Goal: Information Seeking & Learning: Learn about a topic

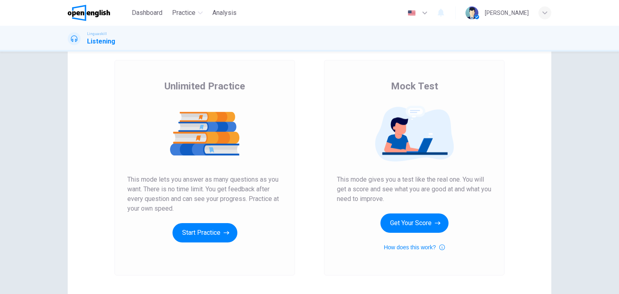
scroll to position [40, 0]
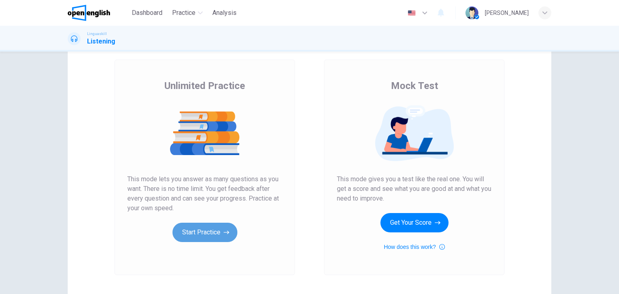
click at [187, 232] on button "Start Practice" at bounding box center [204, 232] width 65 height 19
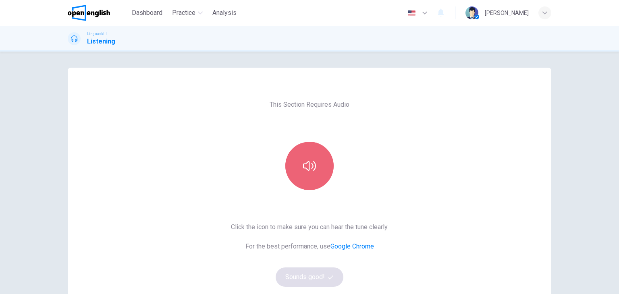
click at [312, 173] on button "button" at bounding box center [309, 166] width 48 height 48
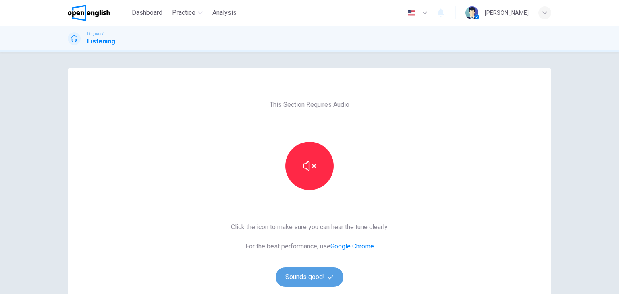
click at [303, 274] on button "Sounds good!" at bounding box center [310, 277] width 68 height 19
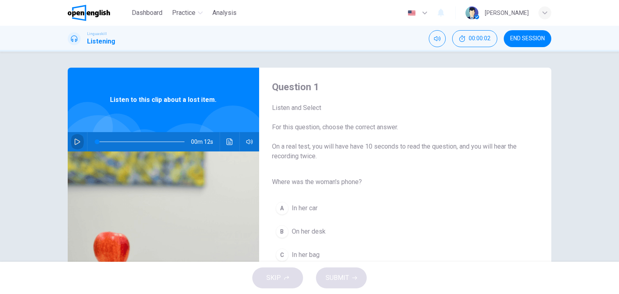
click at [79, 142] on button "button" at bounding box center [77, 141] width 13 height 19
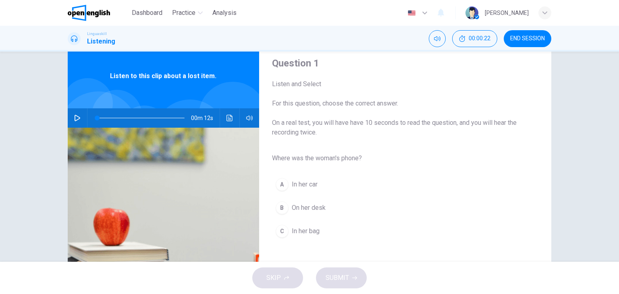
scroll to position [21, 0]
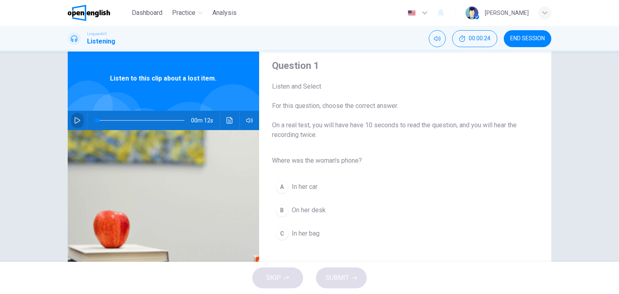
click at [75, 121] on icon "button" at bounding box center [78, 120] width 6 height 6
click at [77, 120] on icon "button" at bounding box center [78, 120] width 6 height 6
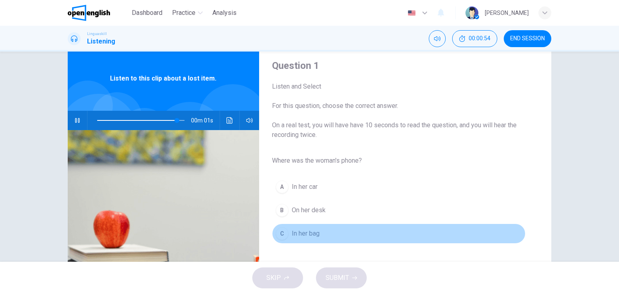
click at [311, 233] on span "In her bag" at bounding box center [306, 234] width 28 height 10
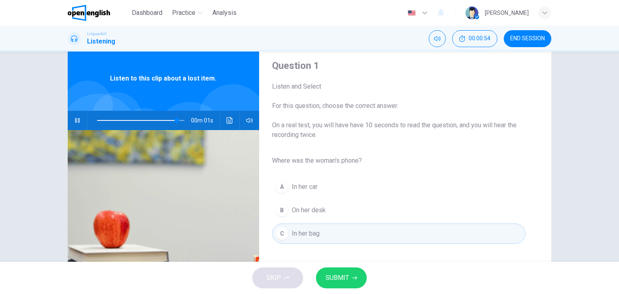
type input "*"
click at [338, 276] on span "SUBMIT" at bounding box center [337, 277] width 23 height 11
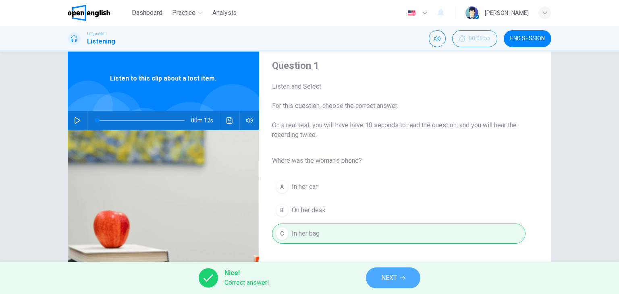
click at [389, 275] on span "NEXT" at bounding box center [389, 277] width 16 height 11
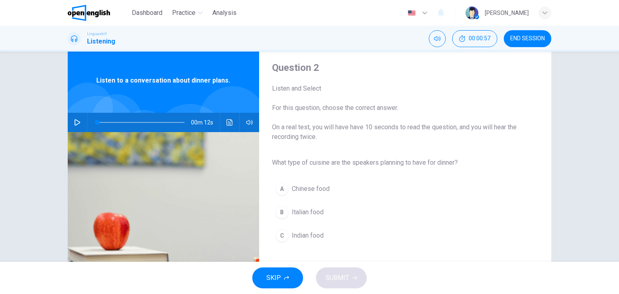
scroll to position [0, 0]
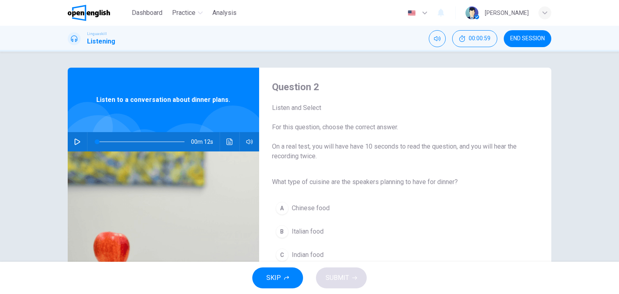
click at [75, 144] on icon "button" at bounding box center [78, 142] width 6 height 6
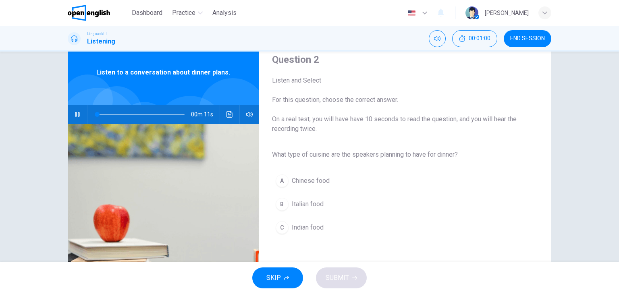
scroll to position [40, 0]
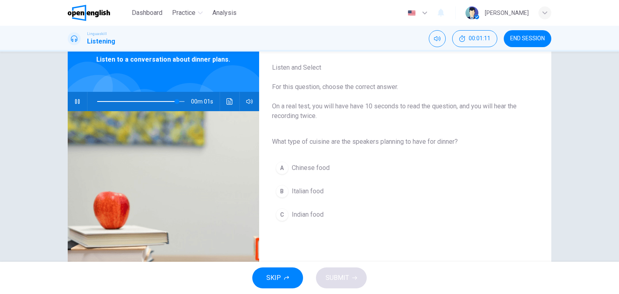
type input "*"
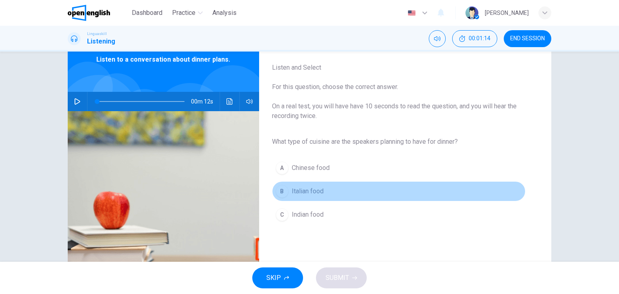
click at [308, 190] on span "Italian food" at bounding box center [308, 192] width 32 height 10
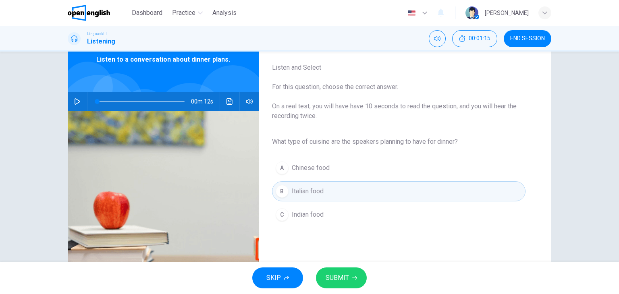
click at [343, 278] on span "SUBMIT" at bounding box center [337, 277] width 23 height 11
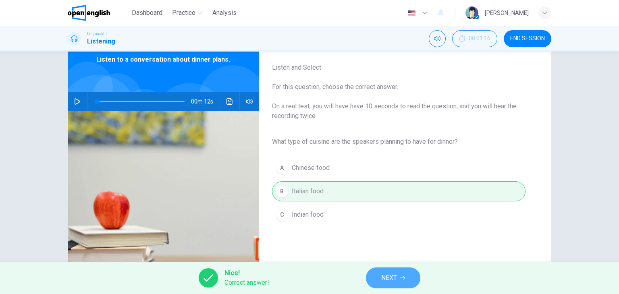
click at [395, 276] on span "NEXT" at bounding box center [389, 277] width 16 height 11
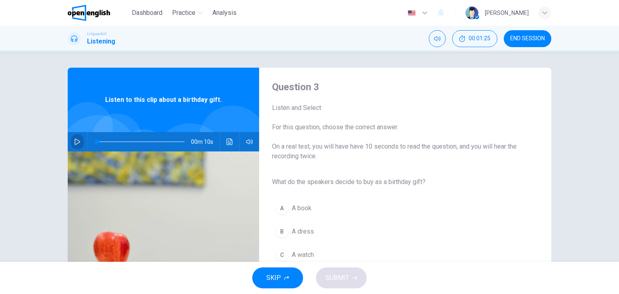
click at [76, 143] on icon "button" at bounding box center [77, 142] width 6 height 6
type input "*"
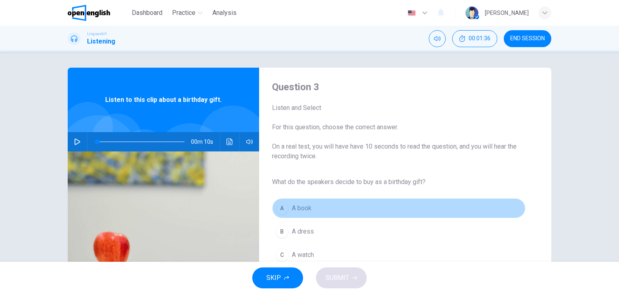
click at [292, 210] on span "A book" at bounding box center [302, 209] width 20 height 10
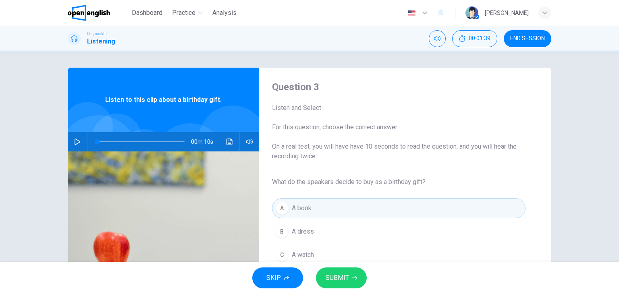
click at [345, 279] on span "SUBMIT" at bounding box center [337, 277] width 23 height 11
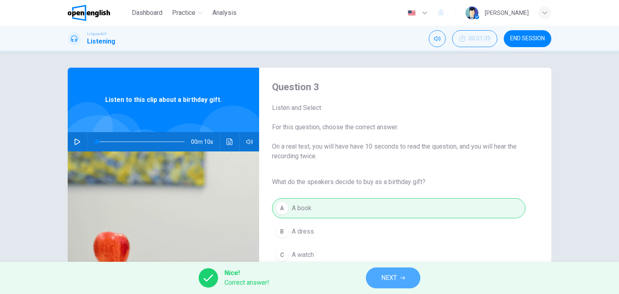
click at [390, 278] on span "NEXT" at bounding box center [389, 277] width 16 height 11
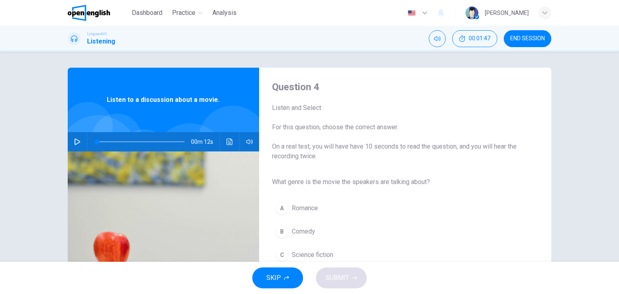
click at [75, 141] on icon "button" at bounding box center [77, 142] width 6 height 6
type input "*"
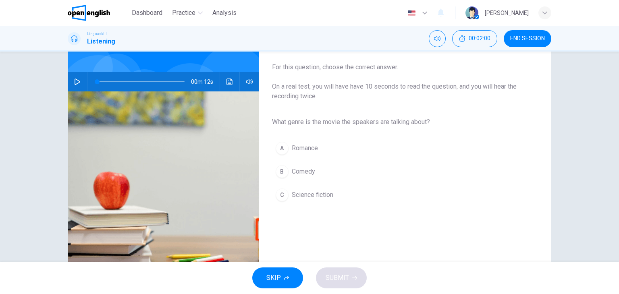
scroll to position [81, 0]
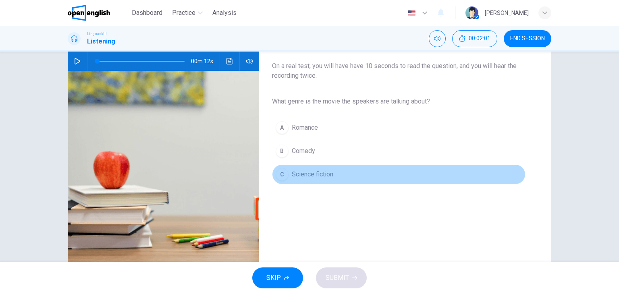
click at [310, 175] on span "Science fiction" at bounding box center [313, 175] width 42 height 10
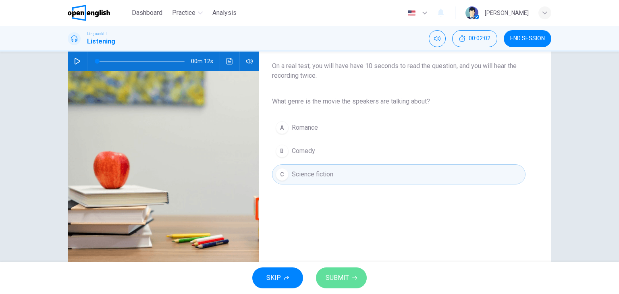
click at [343, 277] on span "SUBMIT" at bounding box center [337, 277] width 23 height 11
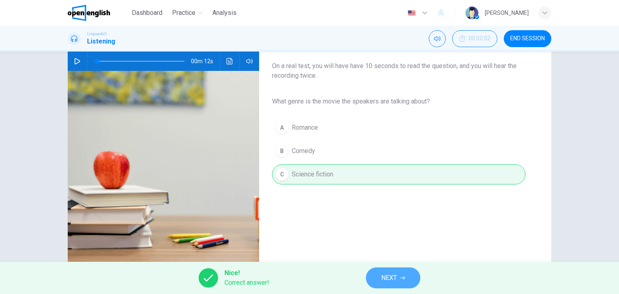
click at [382, 283] on span "NEXT" at bounding box center [389, 277] width 16 height 11
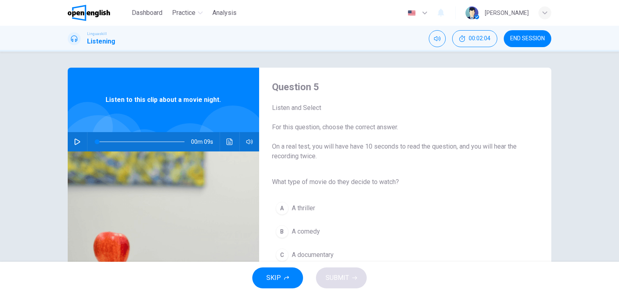
click at [76, 141] on icon "button" at bounding box center [78, 142] width 6 height 6
type input "*"
click at [309, 235] on span "A comedy" at bounding box center [306, 232] width 28 height 10
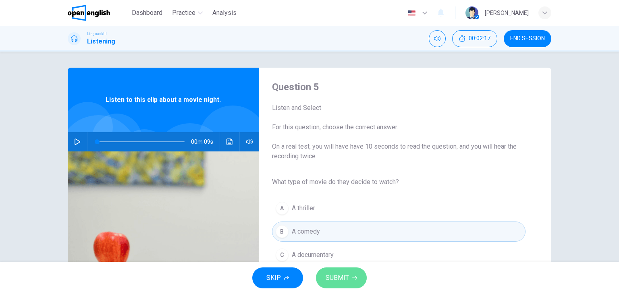
click at [339, 279] on span "SUBMIT" at bounding box center [337, 277] width 23 height 11
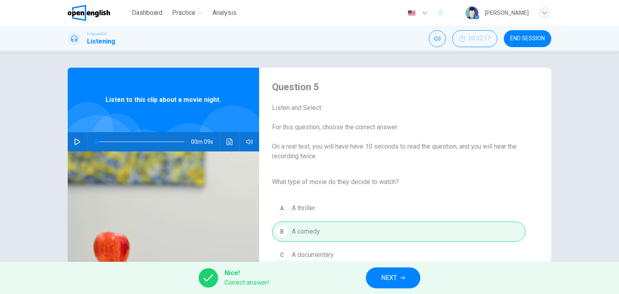
click at [392, 276] on span "NEXT" at bounding box center [389, 277] width 16 height 11
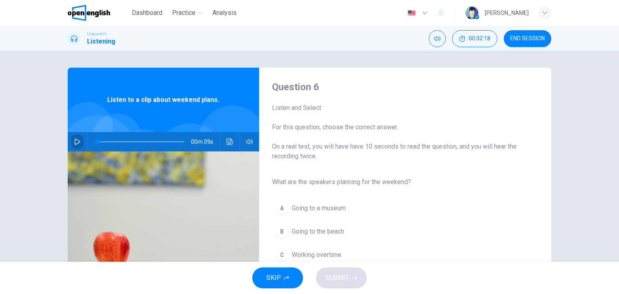
click at [76, 141] on icon "button" at bounding box center [78, 142] width 6 height 6
type input "*"
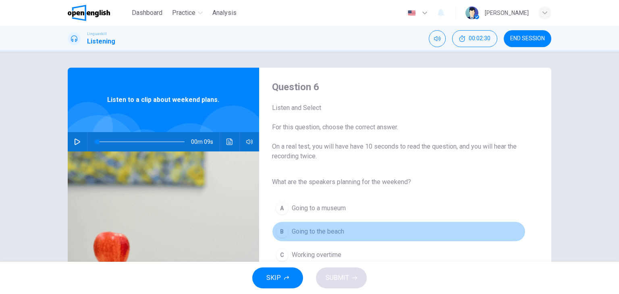
click at [296, 233] on span "Going to the beach" at bounding box center [318, 232] width 52 height 10
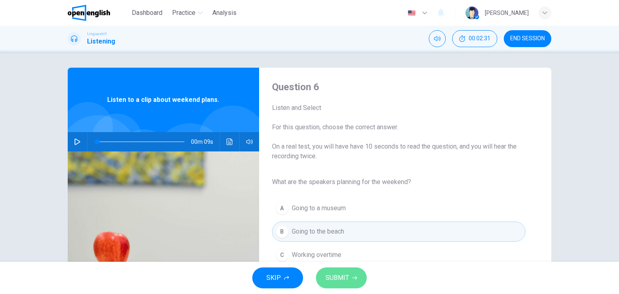
click at [342, 280] on span "SUBMIT" at bounding box center [337, 277] width 23 height 11
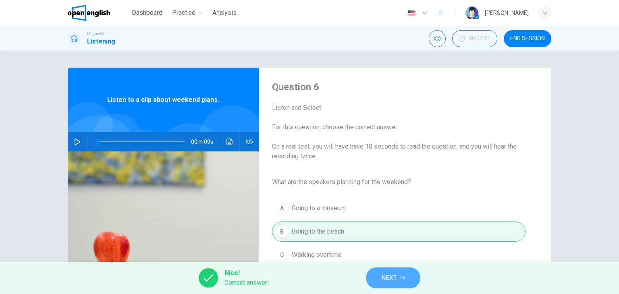
click at [390, 279] on span "NEXT" at bounding box center [389, 277] width 16 height 11
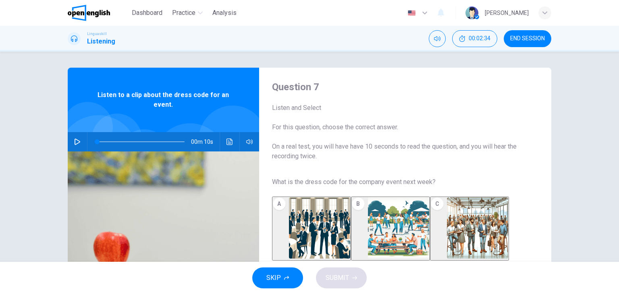
click at [76, 140] on icon "button" at bounding box center [77, 142] width 6 height 6
type input "*"
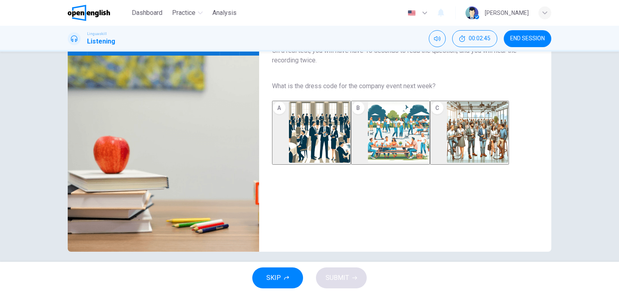
scroll to position [102, 0]
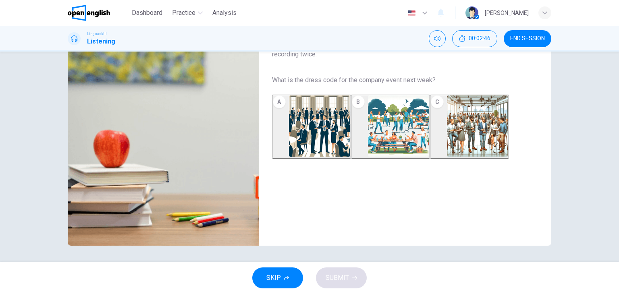
click at [477, 132] on img "button" at bounding box center [477, 126] width 61 height 61
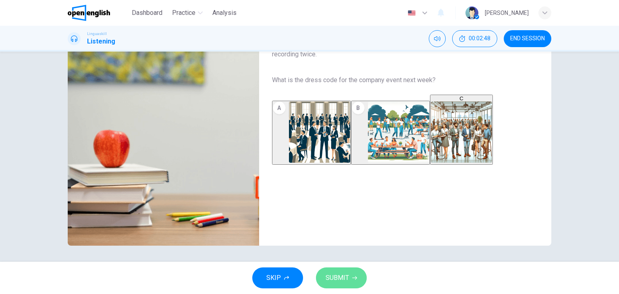
click at [342, 276] on span "SUBMIT" at bounding box center [337, 277] width 23 height 11
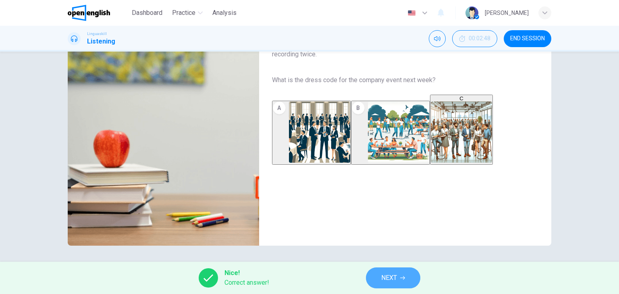
click at [394, 278] on span "NEXT" at bounding box center [389, 277] width 16 height 11
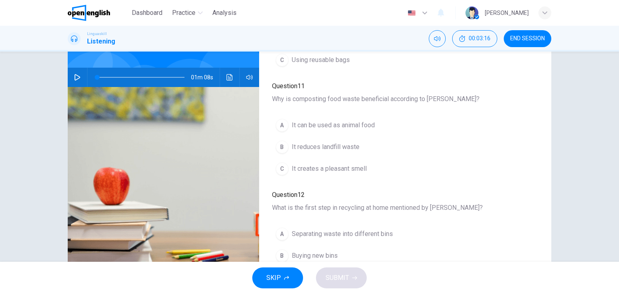
scroll to position [0, 0]
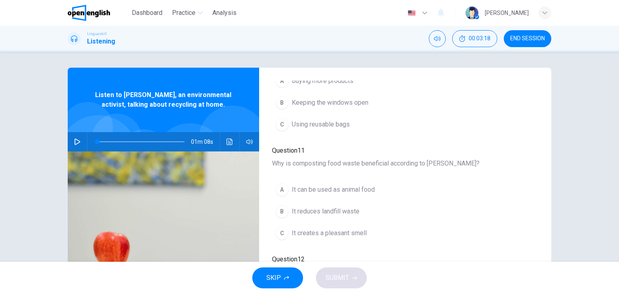
click at [74, 142] on icon "button" at bounding box center [77, 142] width 6 height 6
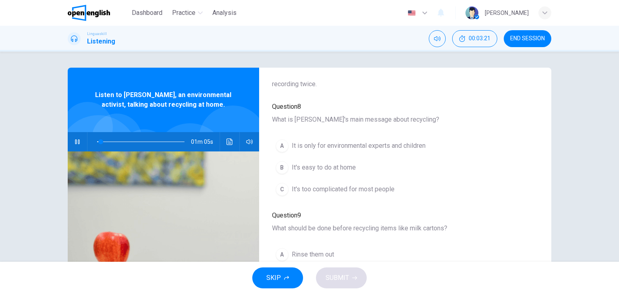
scroll to position [81, 0]
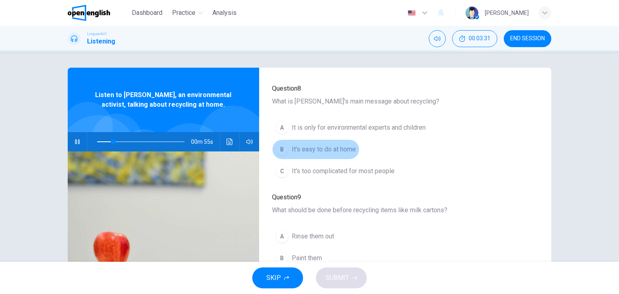
click at [303, 145] on span "It's easy to do at home" at bounding box center [324, 150] width 64 height 10
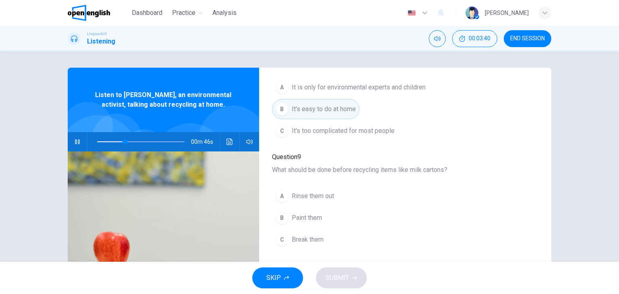
scroll to position [161, 0]
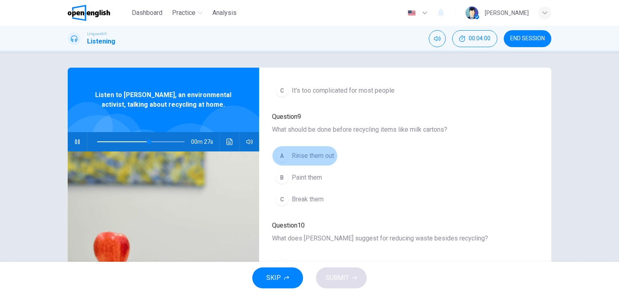
click at [313, 151] on span "Rinse them out" at bounding box center [313, 156] width 42 height 10
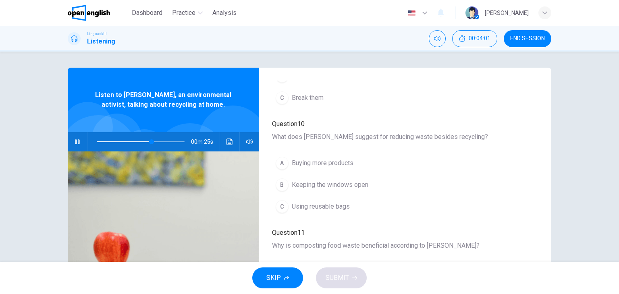
scroll to position [282, 0]
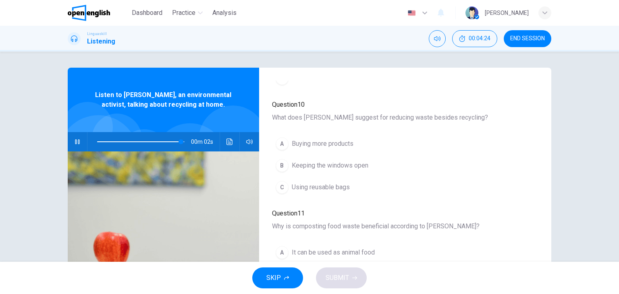
click at [311, 183] on span "Using reusable bags" at bounding box center [321, 188] width 58 height 10
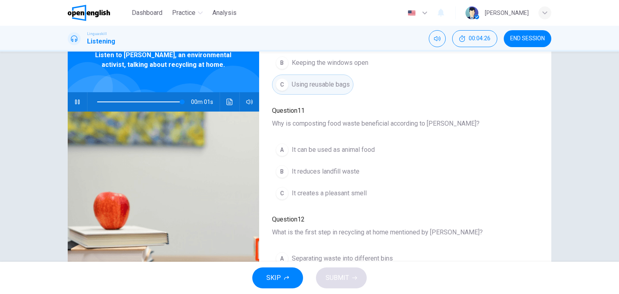
scroll to position [40, 0]
click at [332, 166] on span "It reduces landfill waste" at bounding box center [326, 171] width 68 height 10
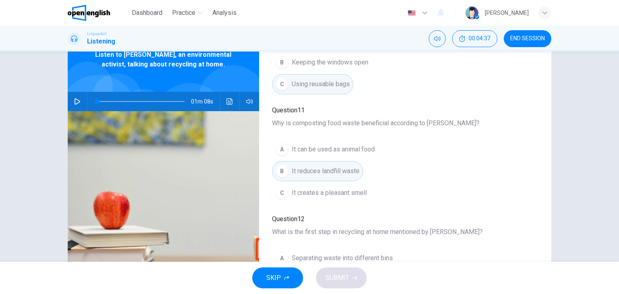
click at [74, 102] on icon "button" at bounding box center [77, 101] width 6 height 6
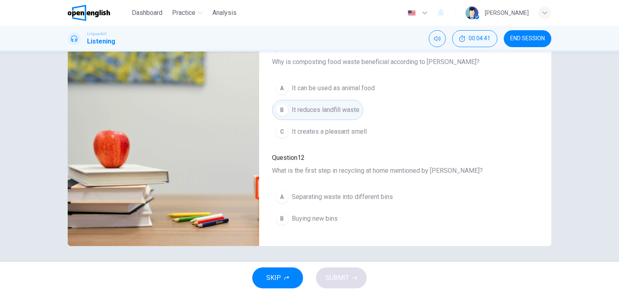
scroll to position [102, 0]
click at [320, 192] on span "Separating waste into different bins" at bounding box center [342, 197] width 101 height 10
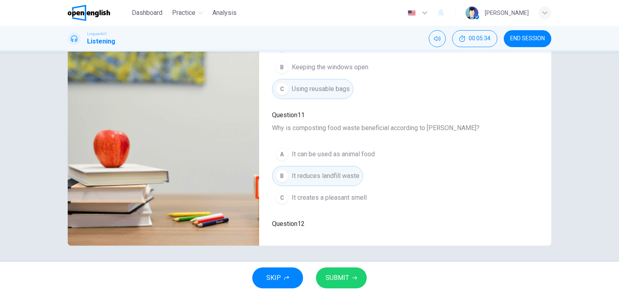
scroll to position [345, 0]
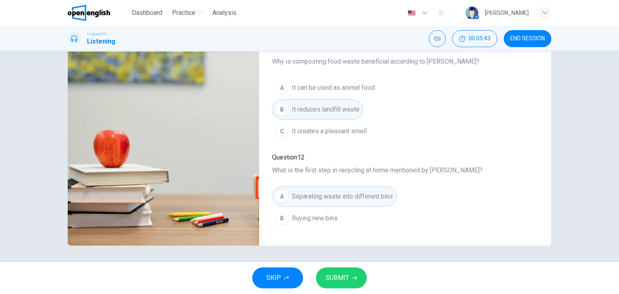
click at [345, 281] on span "SUBMIT" at bounding box center [337, 277] width 23 height 11
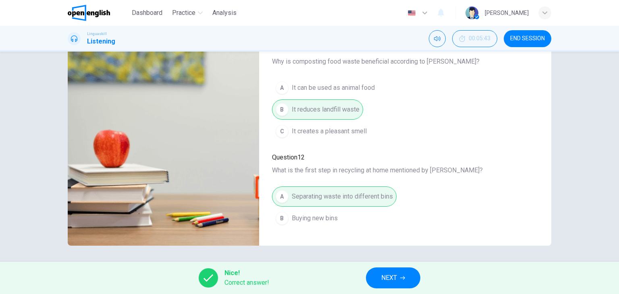
type input "*"
click at [399, 275] on button "NEXT" at bounding box center [393, 278] width 54 height 21
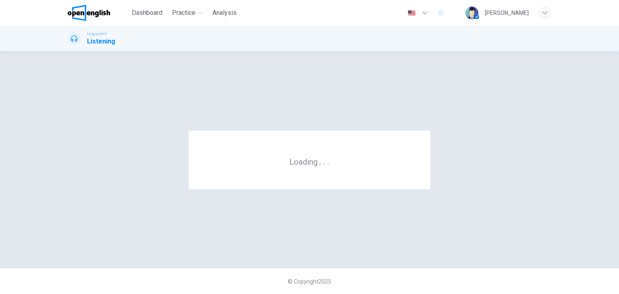
scroll to position [0, 0]
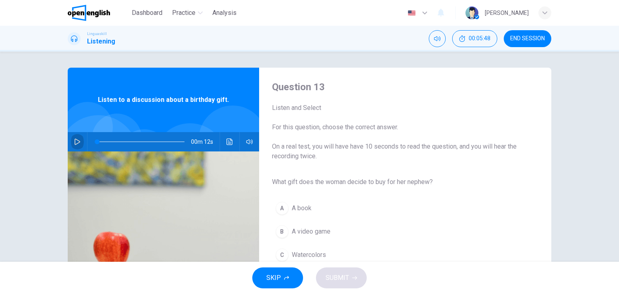
click at [76, 145] on button "button" at bounding box center [77, 141] width 13 height 19
type input "*"
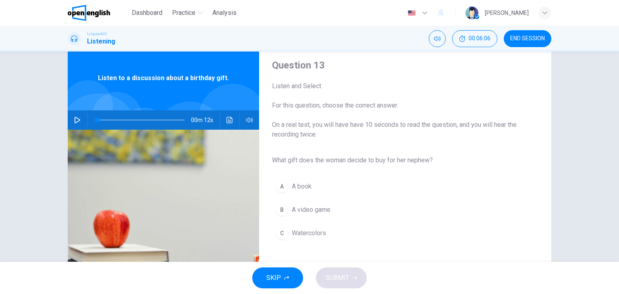
scroll to position [40, 0]
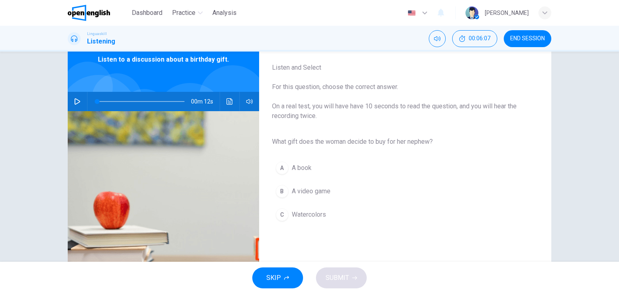
click at [299, 212] on span "Watercolors" at bounding box center [309, 215] width 34 height 10
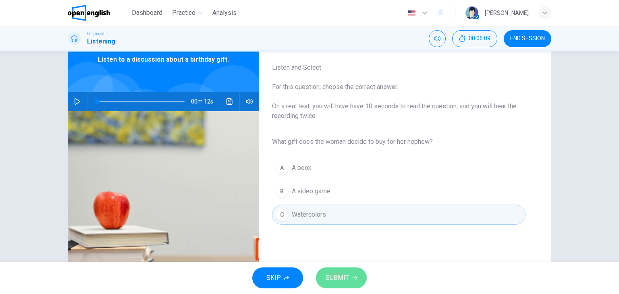
click at [338, 278] on span "SUBMIT" at bounding box center [337, 277] width 23 height 11
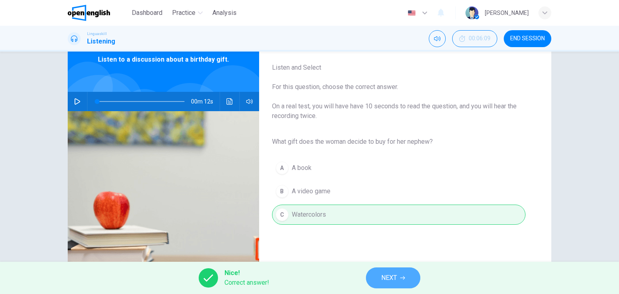
click at [390, 280] on span "NEXT" at bounding box center [389, 277] width 16 height 11
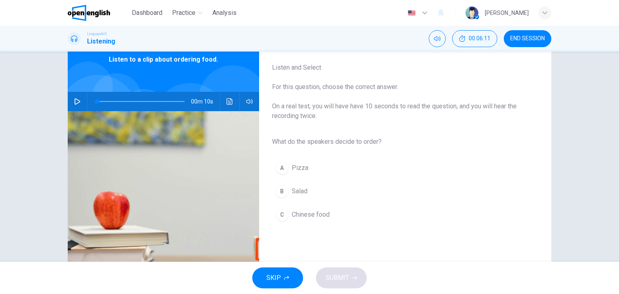
click at [75, 102] on icon "button" at bounding box center [78, 101] width 6 height 6
click at [294, 189] on span "Salad" at bounding box center [300, 192] width 16 height 10
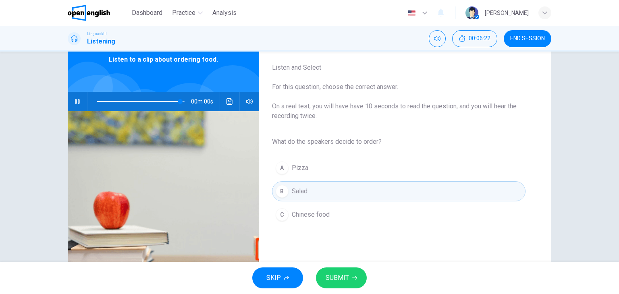
type input "*"
click at [342, 280] on span "SUBMIT" at bounding box center [337, 277] width 23 height 11
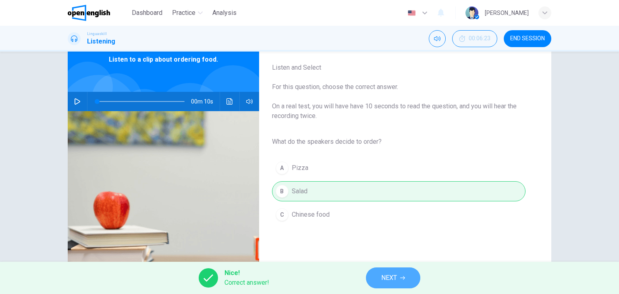
click at [397, 276] on button "NEXT" at bounding box center [393, 278] width 54 height 21
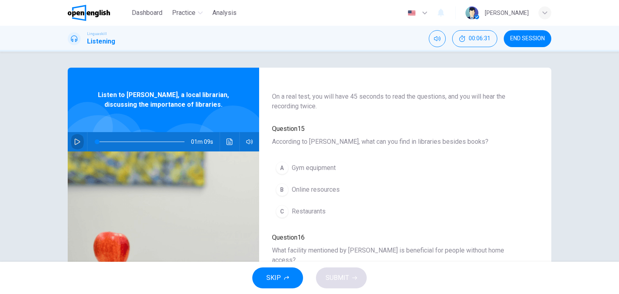
click at [74, 144] on icon "button" at bounding box center [77, 142] width 6 height 6
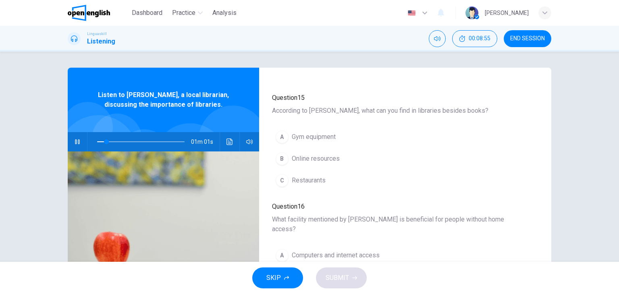
scroll to position [81, 0]
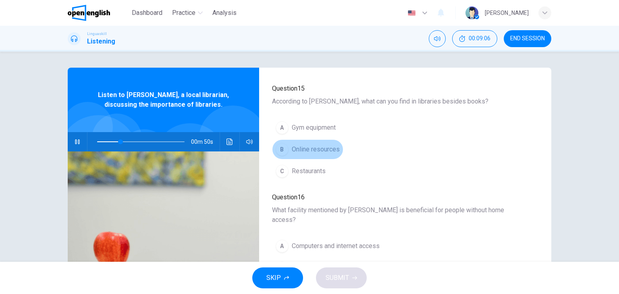
click at [314, 145] on span "Online resources" at bounding box center [316, 150] width 48 height 10
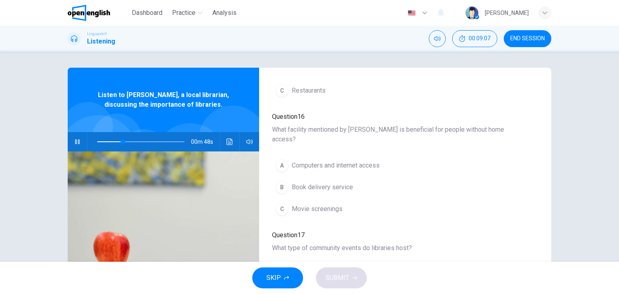
scroll to position [202, 0]
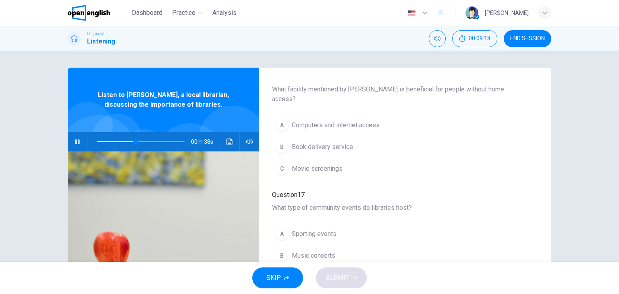
click at [368, 121] on span "Computers and internet access" at bounding box center [336, 126] width 88 height 10
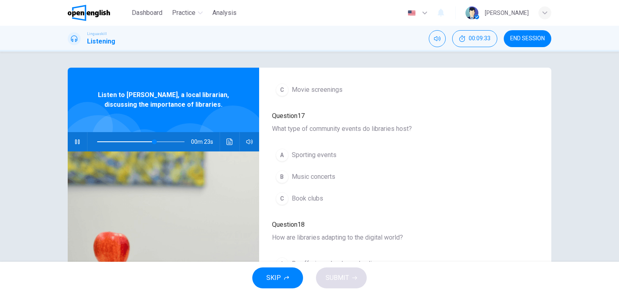
scroll to position [282, 0]
click at [314, 192] on span "Book clubs" at bounding box center [307, 197] width 31 height 10
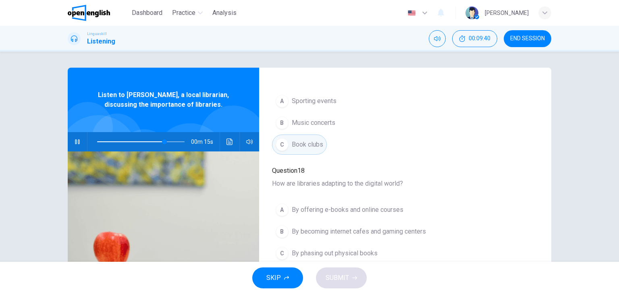
scroll to position [345, 0]
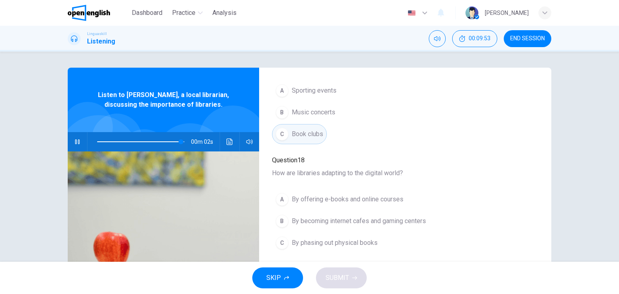
click at [330, 195] on span "By offering e-books and online courses" at bounding box center [348, 200] width 112 height 10
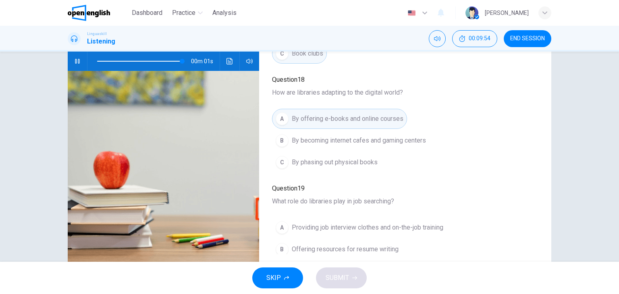
scroll to position [102, 0]
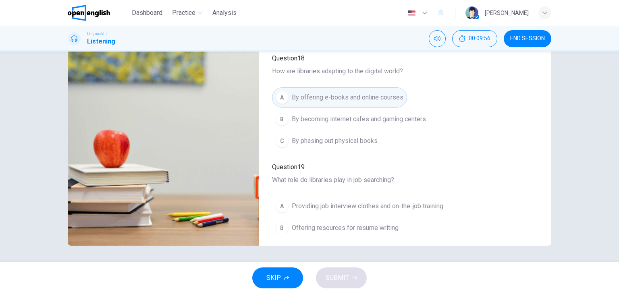
type input "*"
click at [404, 202] on span "Providing job interview clothes and on-the-job training" at bounding box center [368, 207] width 152 height 10
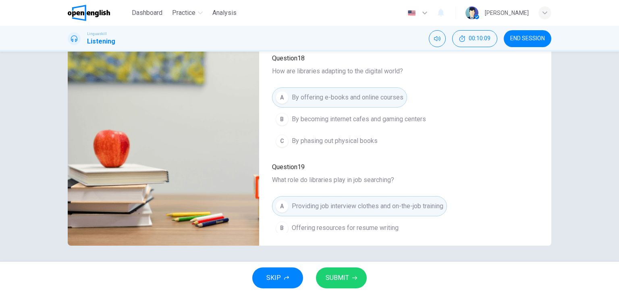
click at [354, 278] on icon "button" at bounding box center [354, 278] width 5 height 5
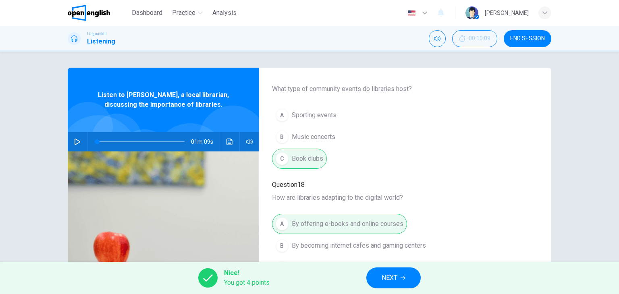
scroll to position [345, 0]
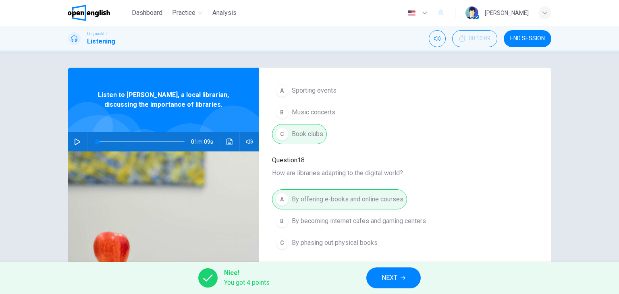
click at [397, 275] on span "NEXT" at bounding box center [390, 277] width 16 height 11
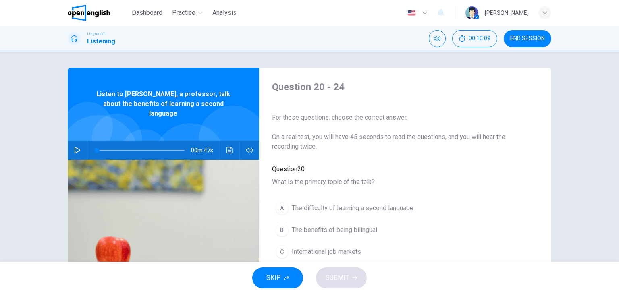
drag, startPoint x: 534, startPoint y: 39, endPoint x: 338, endPoint y: 52, distance: 196.3
click at [534, 39] on span "END SESSION" at bounding box center [527, 38] width 35 height 6
